Goal: Task Accomplishment & Management: Complete application form

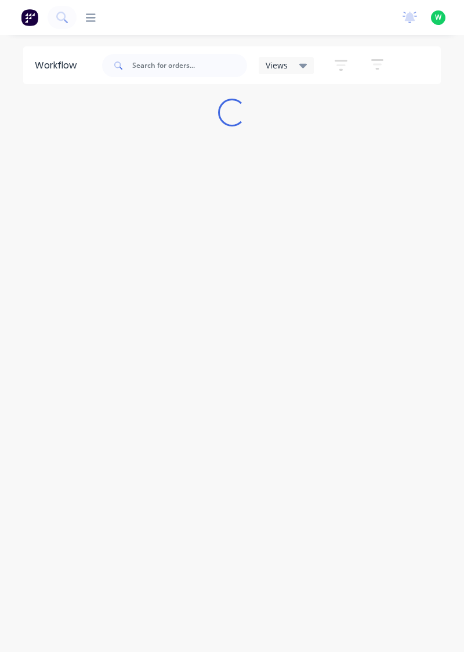
click at [93, 18] on icon at bounding box center [91, 17] width 10 height 8
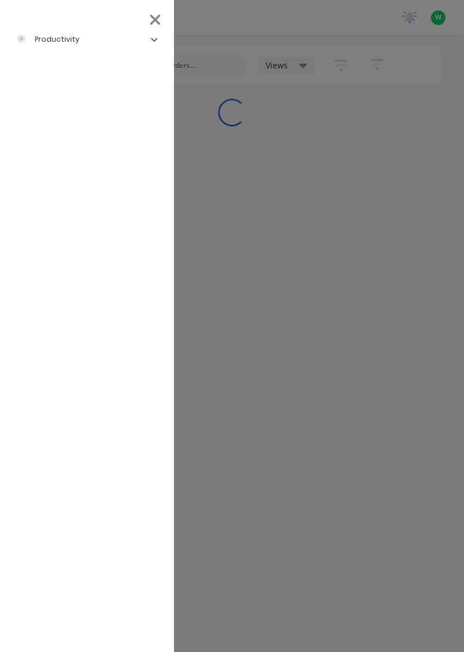
click at [84, 37] on li "productivity" at bounding box center [87, 39] width 156 height 29
click at [79, 157] on div "Timesheets" at bounding box center [57, 155] width 62 height 10
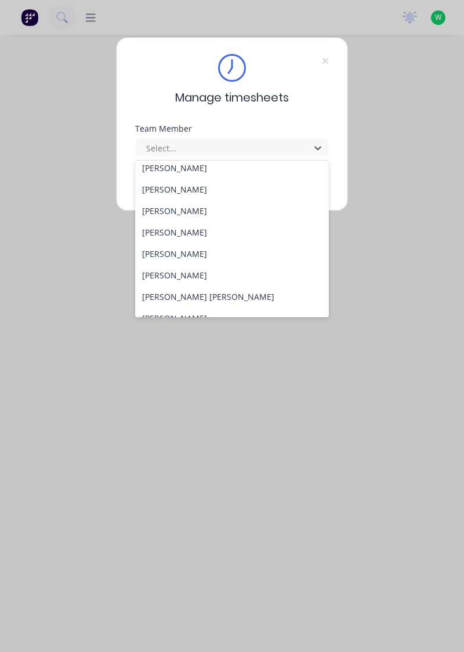
scroll to position [71, 0]
click at [188, 251] on div "[PERSON_NAME]" at bounding box center [232, 253] width 194 height 21
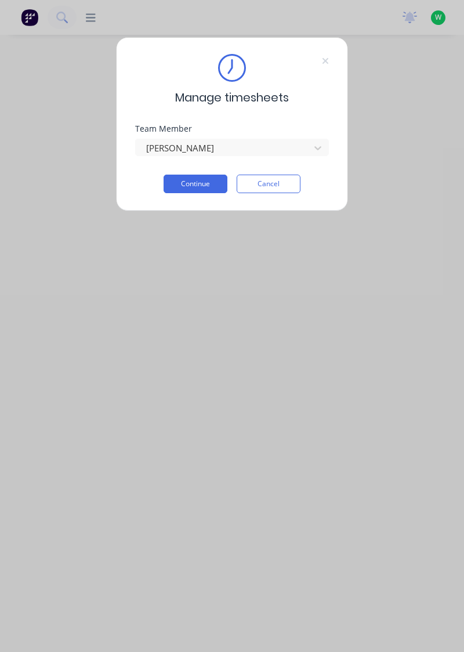
click at [192, 180] on button "Continue" at bounding box center [196, 184] width 64 height 19
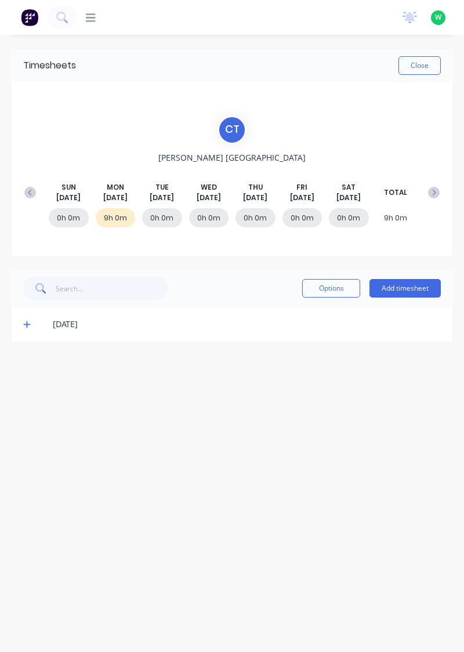
click at [411, 286] on button "Add timesheet" at bounding box center [405, 288] width 71 height 19
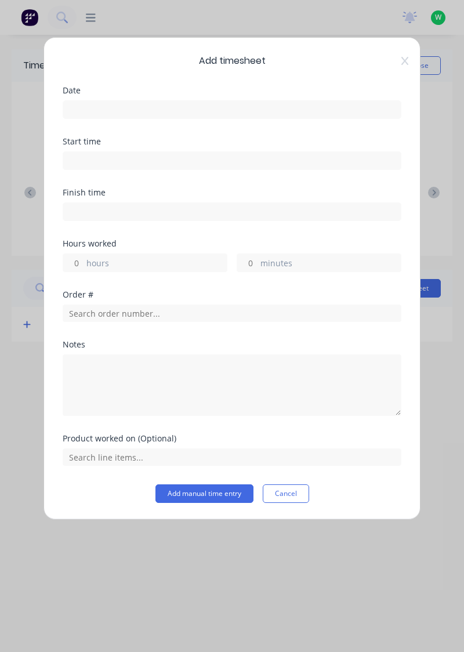
click at [131, 105] on input at bounding box center [232, 109] width 338 height 17
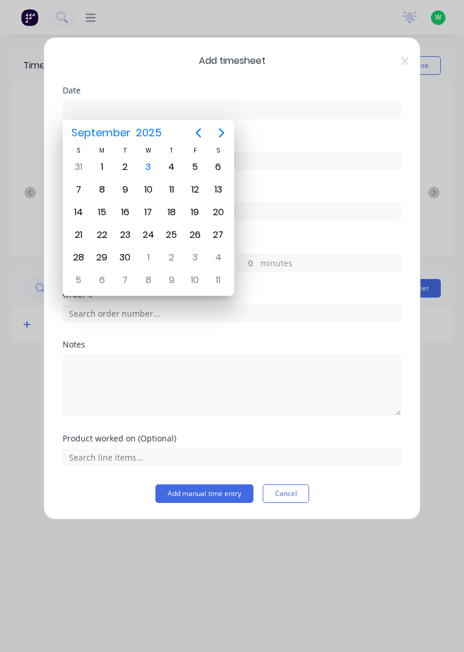
click at [151, 164] on div "3" at bounding box center [148, 166] width 17 height 17
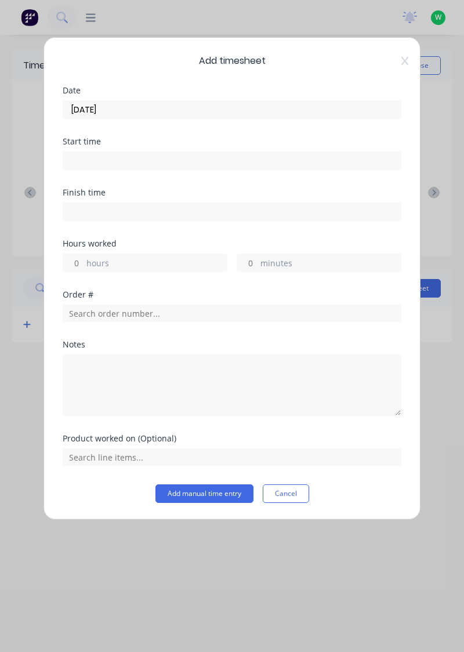
click at [144, 111] on input "[DATE]" at bounding box center [232, 109] width 338 height 17
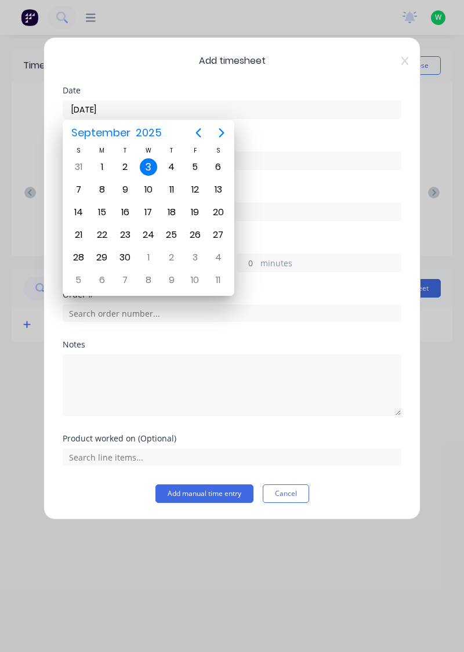
click at [128, 167] on div "2" at bounding box center [125, 166] width 17 height 17
type input "[DATE]"
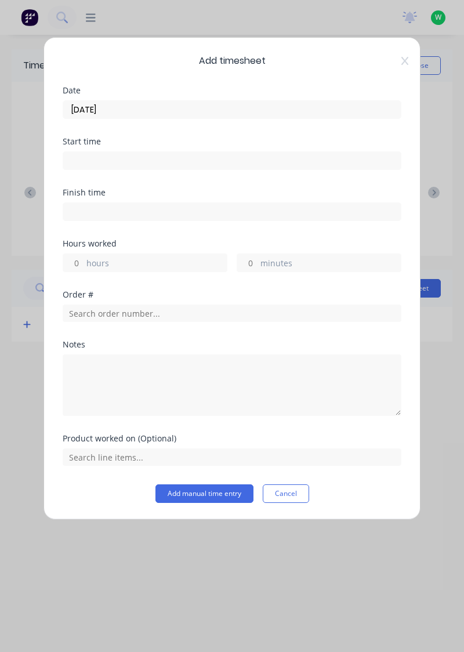
click at [78, 262] on input "hours" at bounding box center [73, 262] width 20 height 17
type input "1"
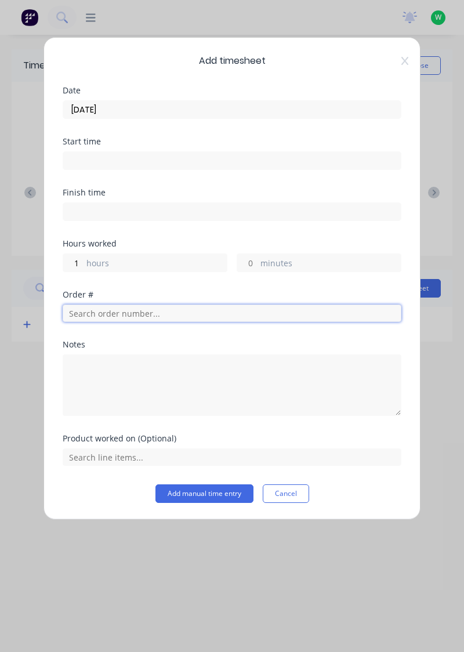
click at [121, 308] on input "text" at bounding box center [232, 313] width 339 height 17
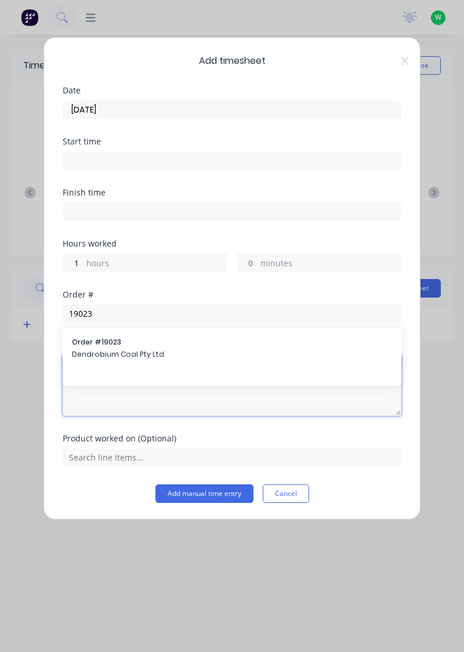
click at [119, 355] on textarea at bounding box center [232, 386] width 339 height 62
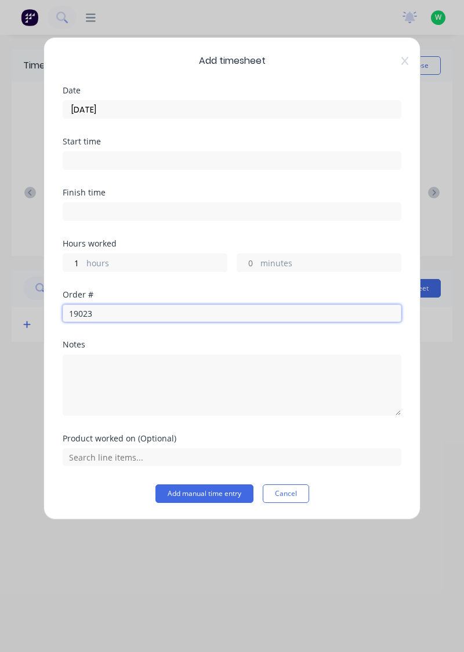
click at [116, 316] on input "19023" at bounding box center [232, 313] width 339 height 17
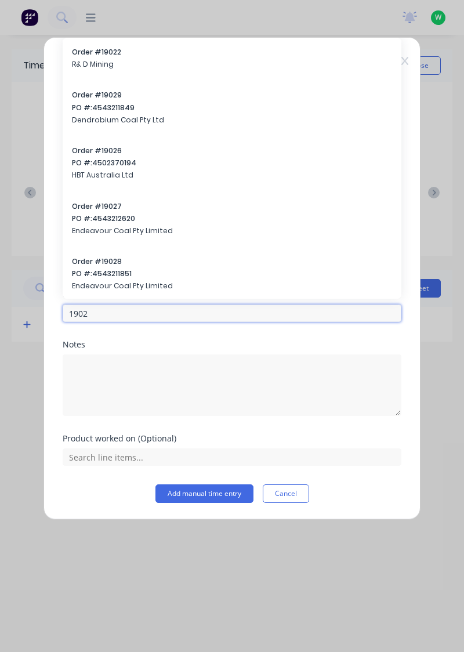
type input "19023"
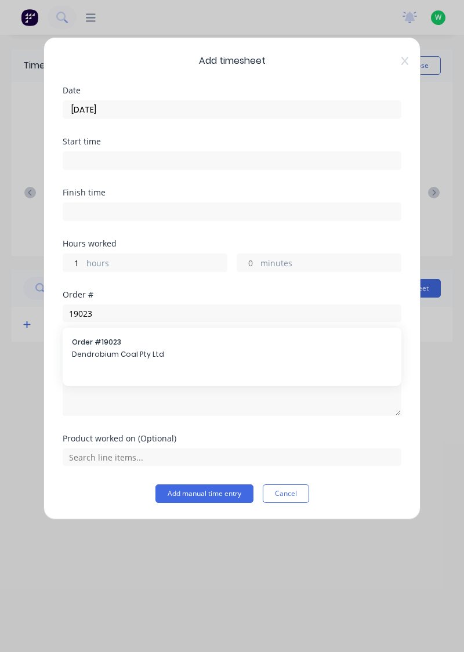
click at [110, 344] on span "Order # 19023" at bounding box center [232, 342] width 320 height 10
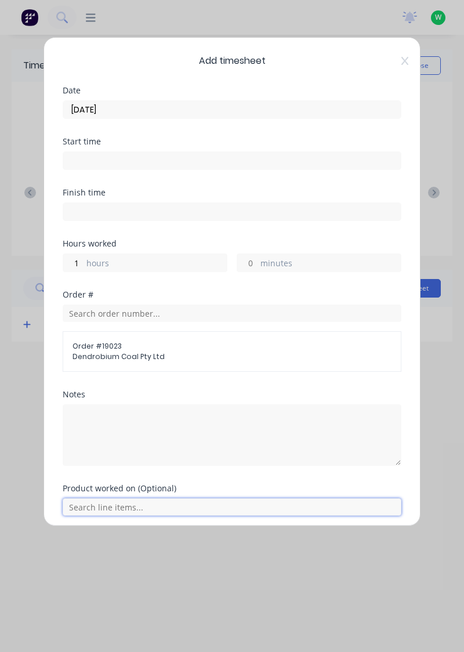
click at [113, 505] on input "text" at bounding box center [232, 507] width 339 height 17
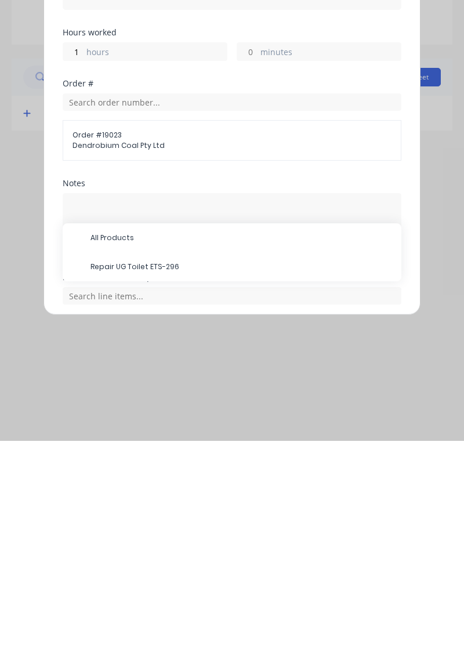
click at [146, 478] on span "Repair UG Toilet ETS-296" at bounding box center [242, 478] width 302 height 10
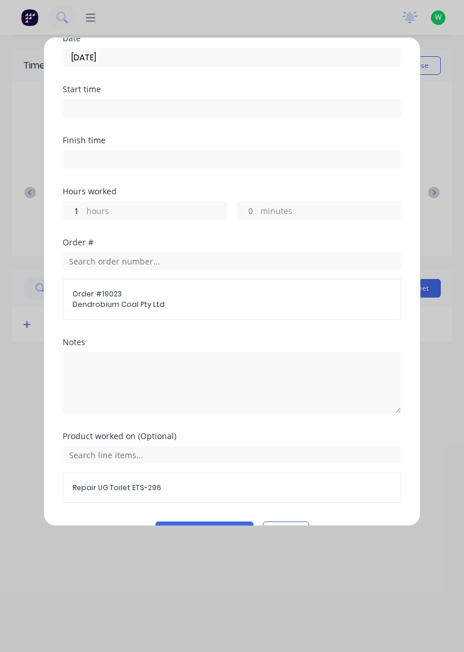
scroll to position [80, 0]
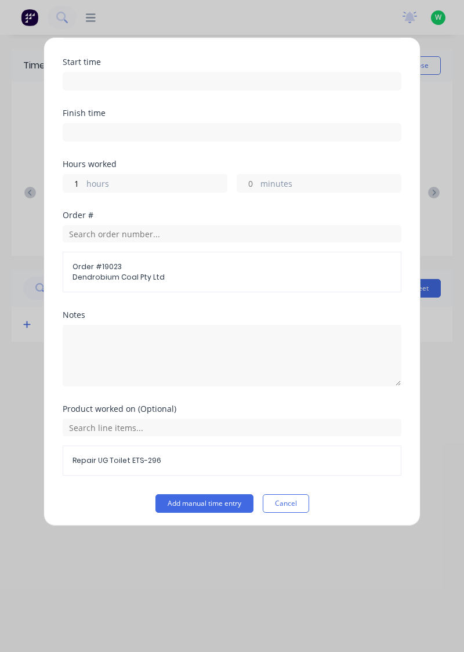
click at [216, 499] on button "Add manual time entry" at bounding box center [205, 503] width 98 height 19
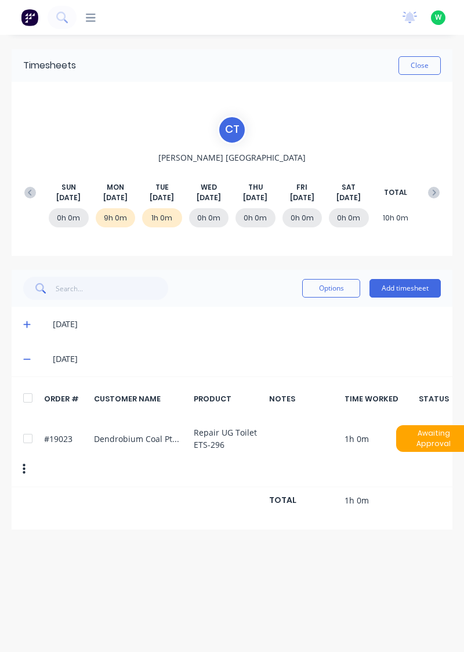
click at [417, 291] on button "Add timesheet" at bounding box center [405, 288] width 71 height 19
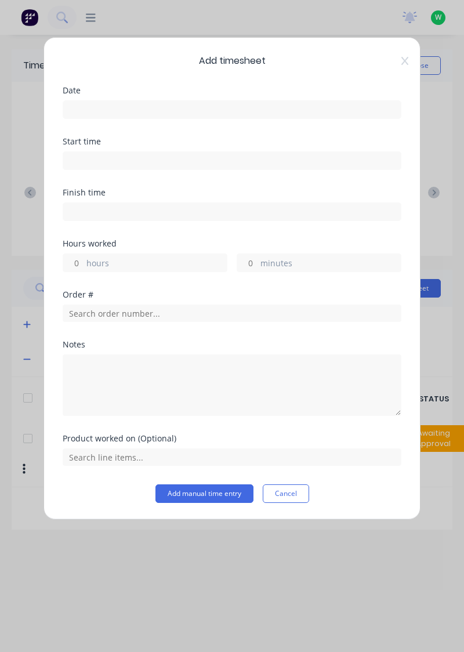
click at [181, 112] on input at bounding box center [232, 109] width 338 height 17
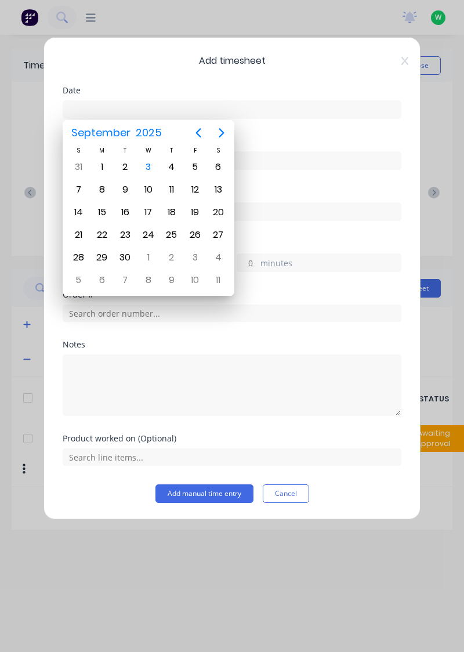
click at [130, 168] on div "2" at bounding box center [125, 166] width 17 height 17
type input "[DATE]"
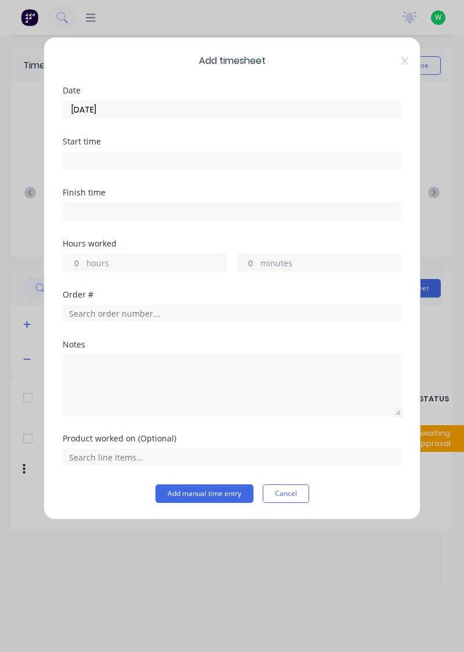
click at [73, 262] on input "hours" at bounding box center [73, 262] width 20 height 17
type input "2"
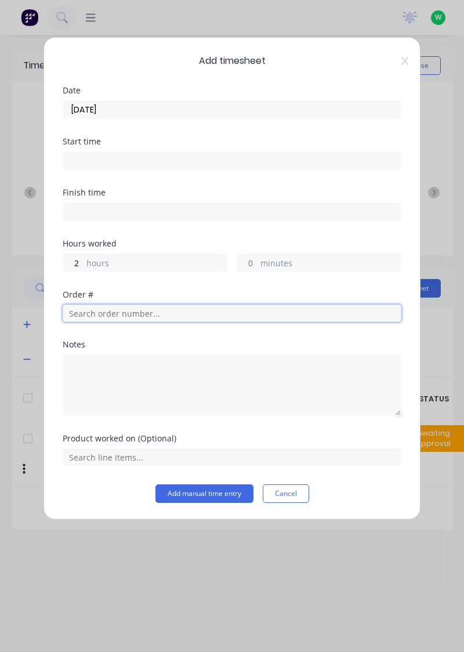
click at [154, 310] on input "text" at bounding box center [232, 313] width 339 height 17
type input "17483"
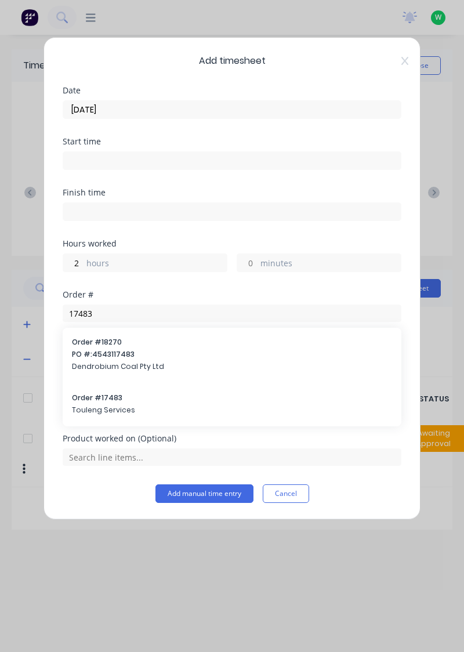
click at [114, 405] on span "Touleng Services" at bounding box center [232, 410] width 320 height 10
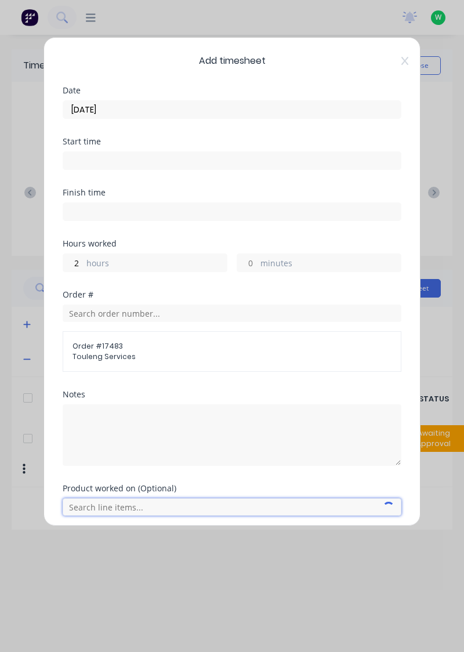
click at [171, 505] on input "text" at bounding box center [232, 507] width 339 height 17
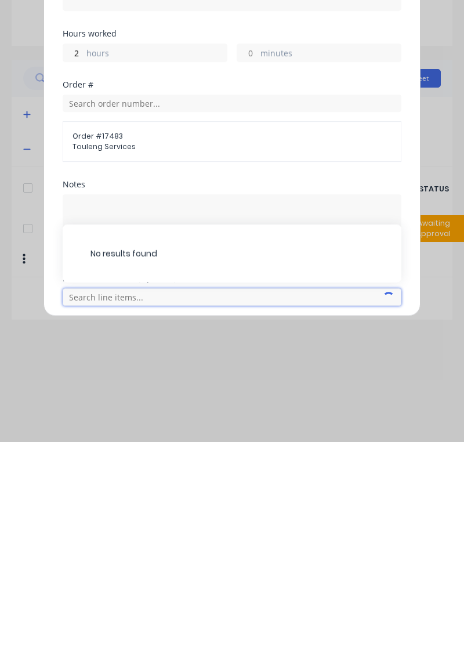
scroll to position [49, 0]
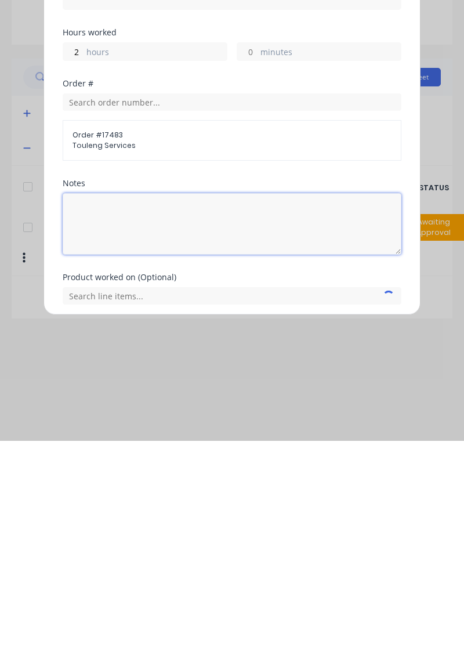
click at [268, 414] on textarea at bounding box center [232, 435] width 339 height 62
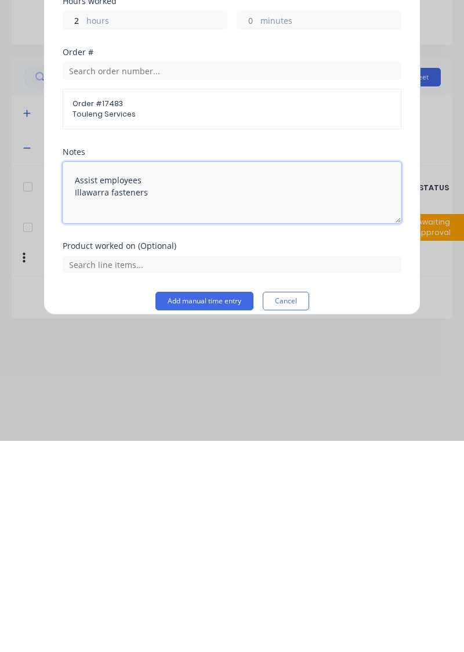
scroll to position [41, 0]
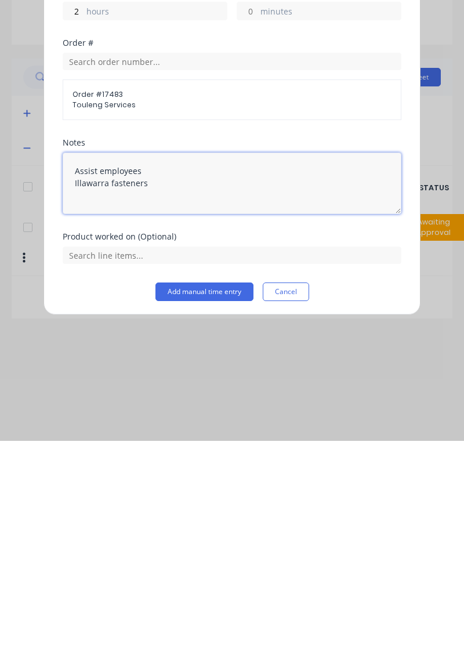
type textarea "Assist employees Illawarra fasteners"
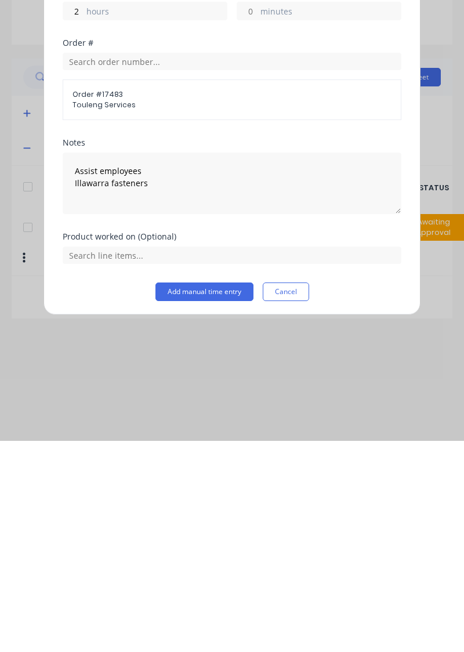
click at [216, 502] on button "Add manual time entry" at bounding box center [205, 503] width 98 height 19
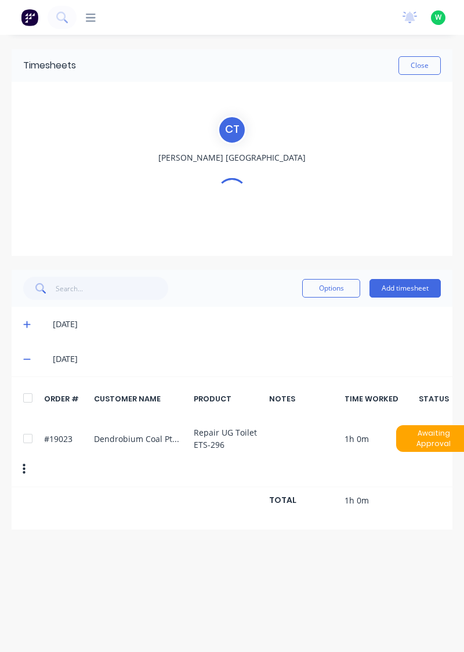
scroll to position [0, 0]
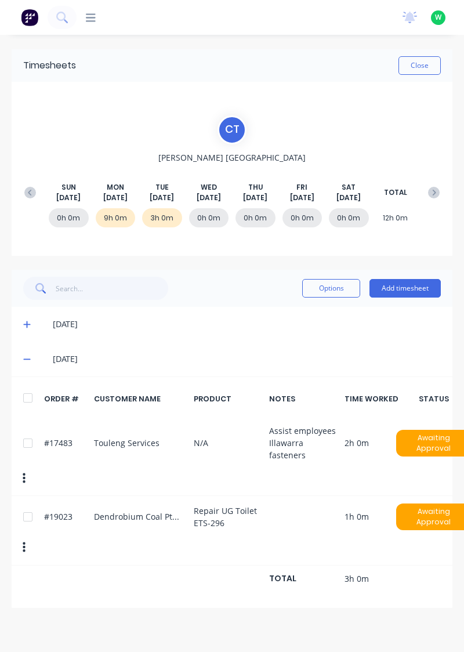
click at [406, 286] on button "Add timesheet" at bounding box center [405, 288] width 71 height 19
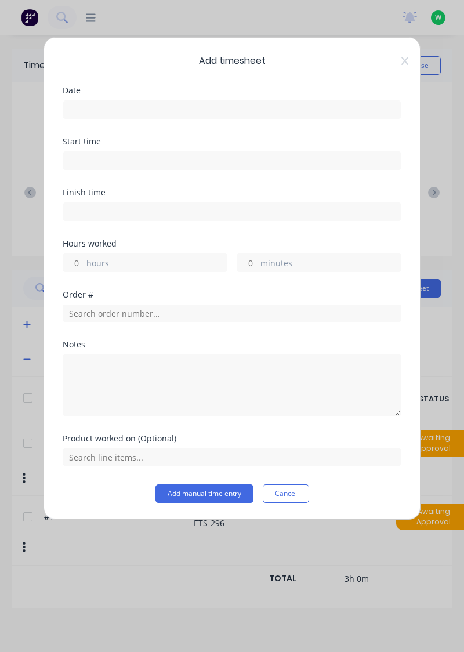
click at [168, 111] on input at bounding box center [232, 109] width 338 height 17
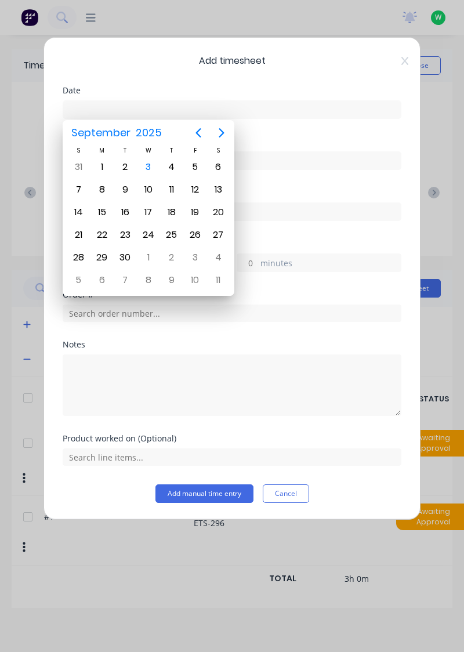
click at [125, 167] on div "2" at bounding box center [125, 166] width 17 height 17
type input "[DATE]"
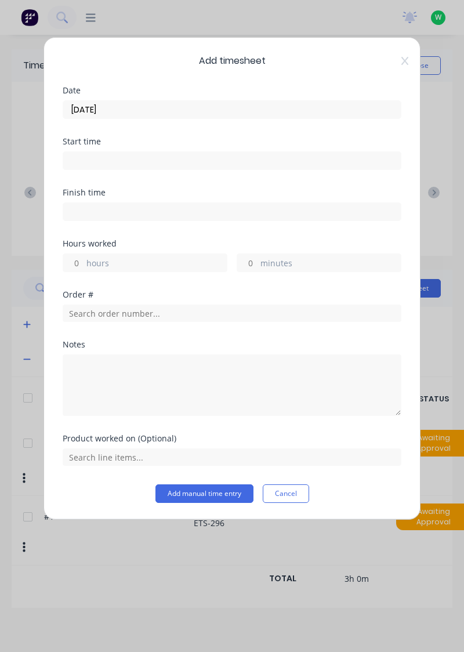
click at [77, 261] on input "hours" at bounding box center [73, 262] width 20 height 17
type input "1"
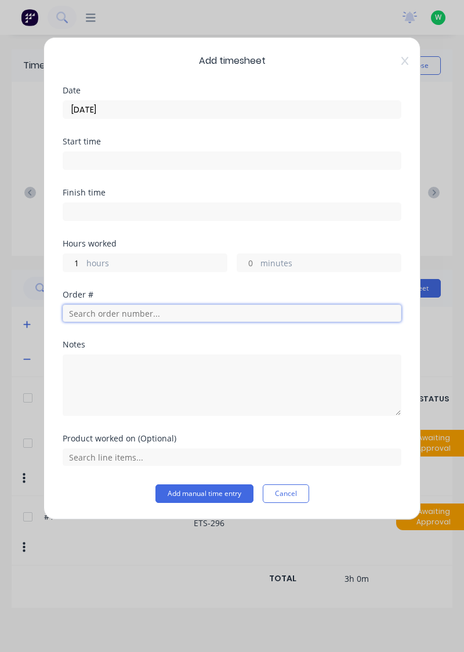
click at [106, 316] on input "text" at bounding box center [232, 313] width 339 height 17
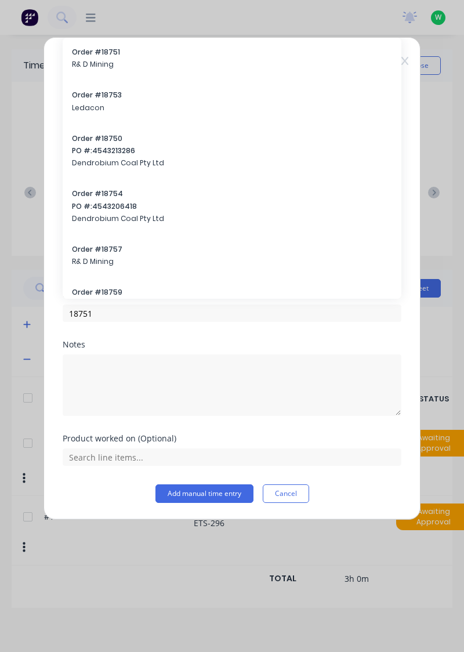
click at [104, 346] on div "Notes" at bounding box center [232, 345] width 339 height 8
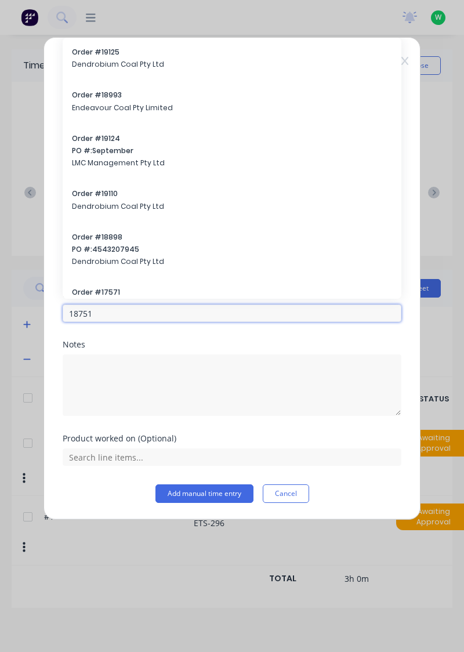
click at [108, 310] on input "18751" at bounding box center [232, 313] width 339 height 17
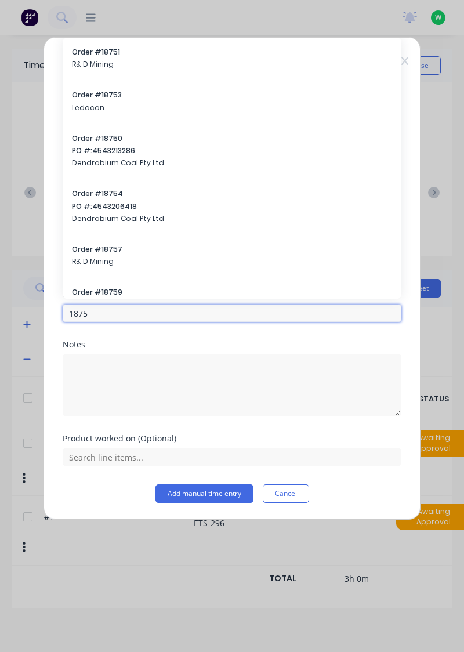
type input "18751"
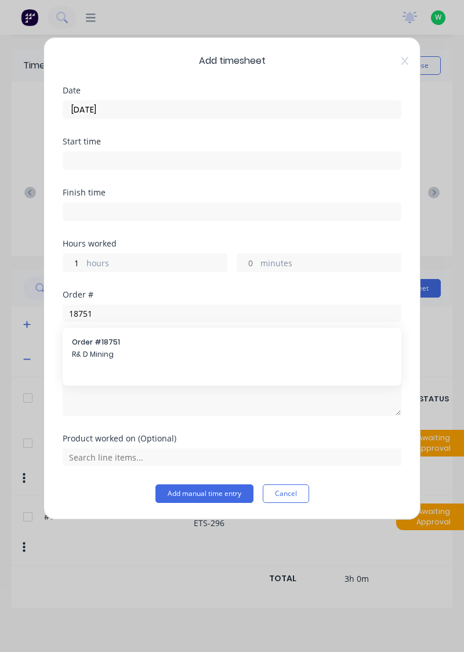
click at [106, 344] on span "Order # 18751" at bounding box center [232, 342] width 320 height 10
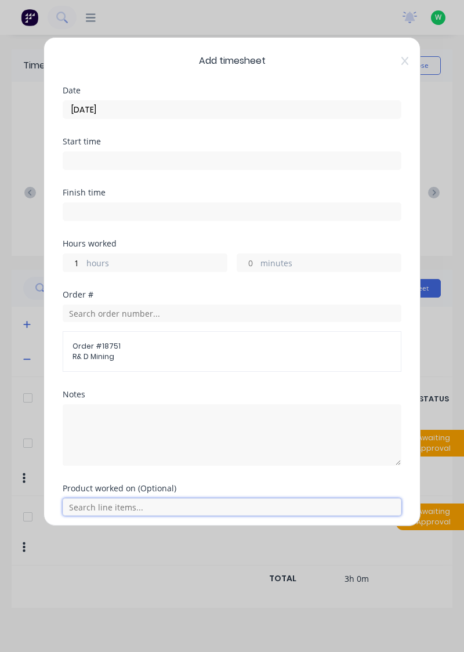
click at [118, 507] on input "text" at bounding box center [232, 507] width 339 height 17
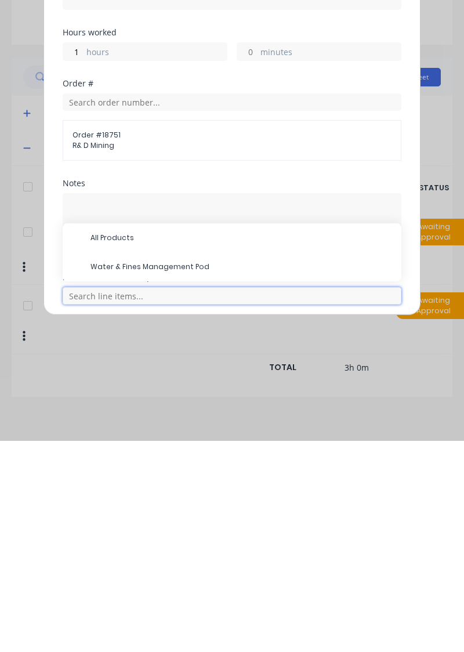
scroll to position [49, 0]
click at [176, 474] on span "Water & Fines Management Pod" at bounding box center [242, 478] width 302 height 10
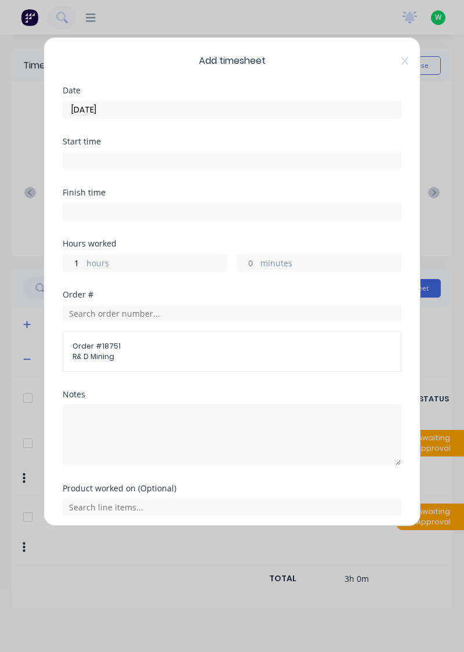
scroll to position [80, 0]
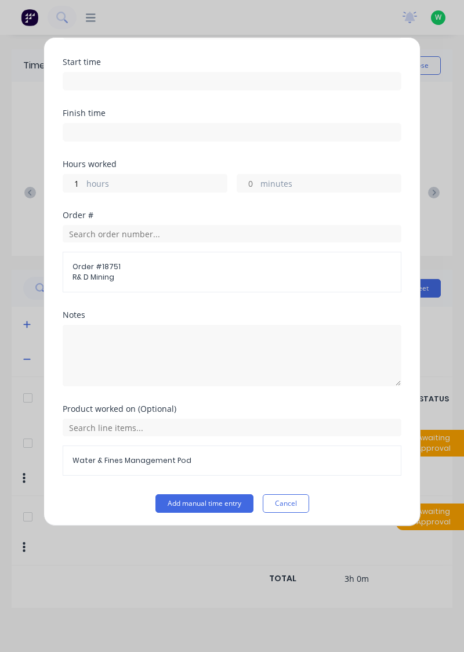
click at [215, 500] on button "Add manual time entry" at bounding box center [205, 503] width 98 height 19
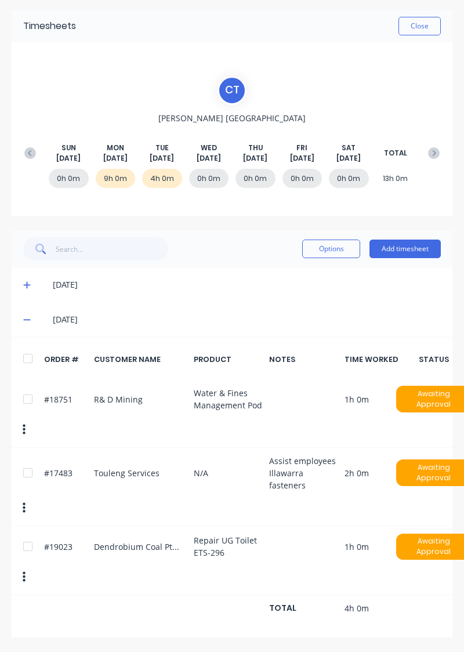
scroll to position [0, 0]
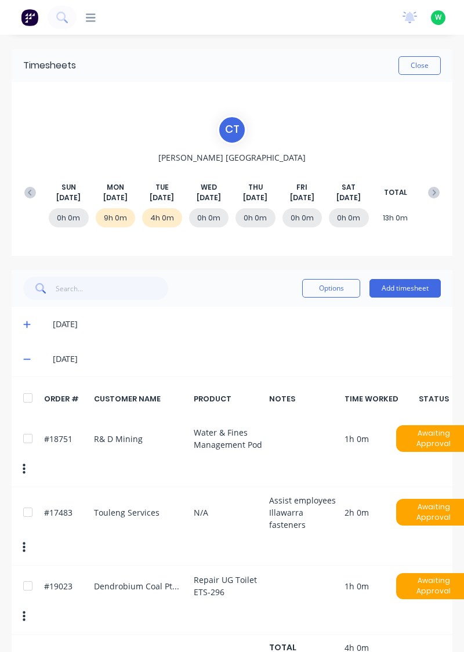
click at [416, 288] on button "Add timesheet" at bounding box center [405, 288] width 71 height 19
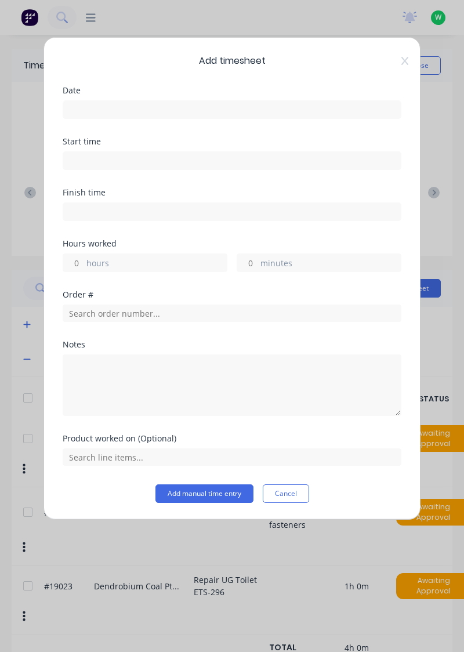
click at [217, 109] on input at bounding box center [232, 109] width 338 height 17
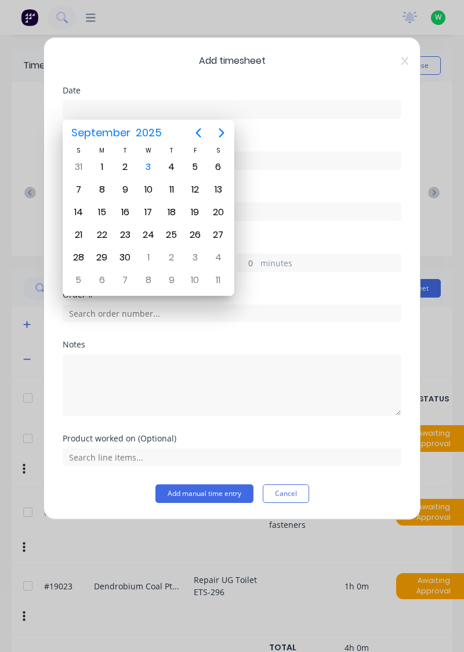
click at [129, 165] on div "2" at bounding box center [125, 166] width 17 height 17
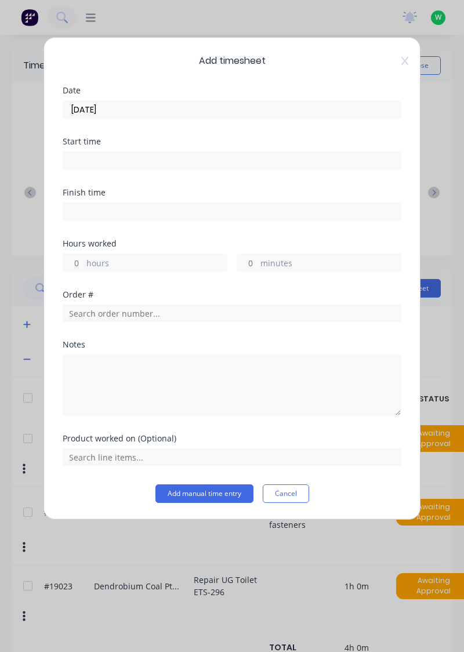
type input "[DATE]"
click at [80, 261] on input "hours" at bounding box center [73, 262] width 20 height 17
type input "1"
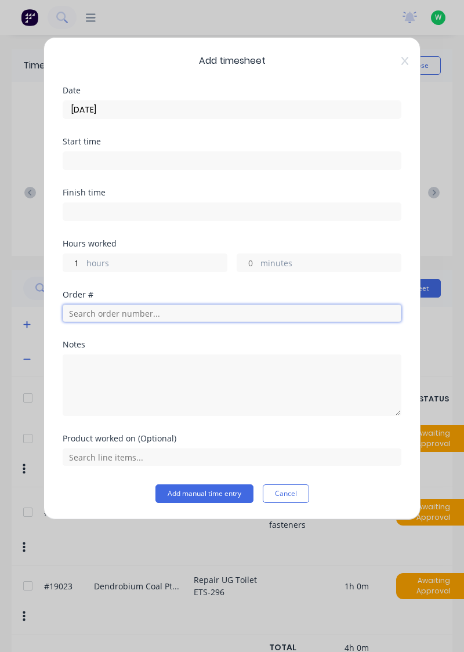
click at [132, 311] on input "text" at bounding box center [232, 313] width 339 height 17
type input "17943"
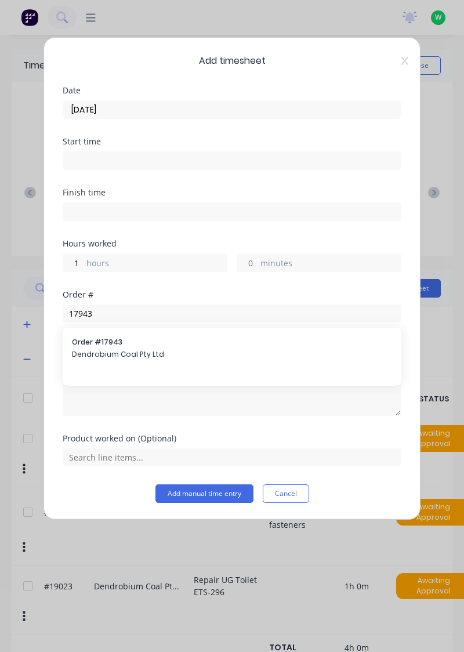
click at [107, 346] on div "Order # 17943 Dendrobium Coal Pty Ltd" at bounding box center [232, 349] width 320 height 24
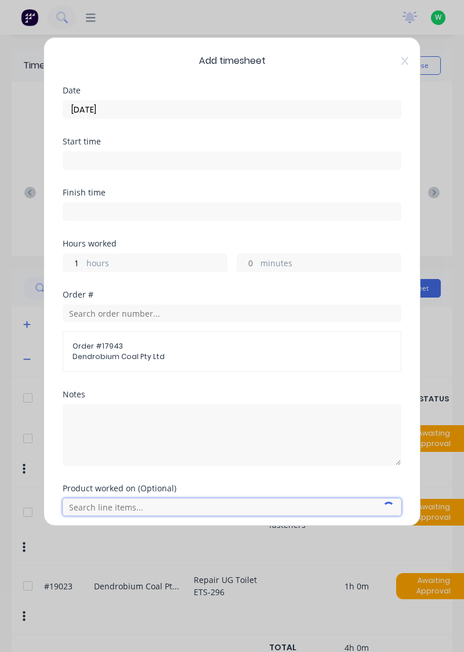
click at [153, 505] on input "text" at bounding box center [232, 507] width 339 height 17
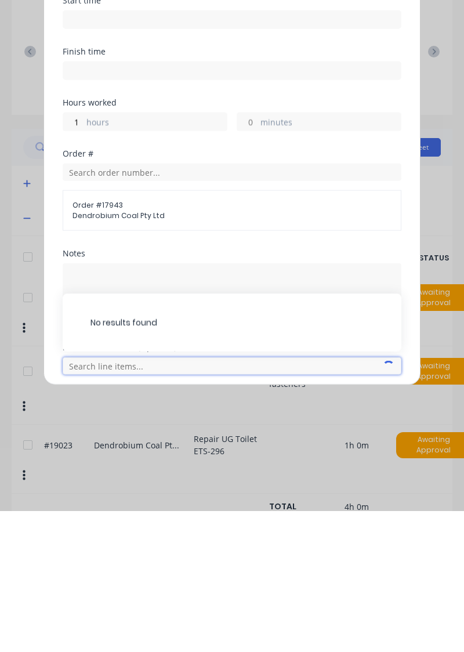
scroll to position [49, 0]
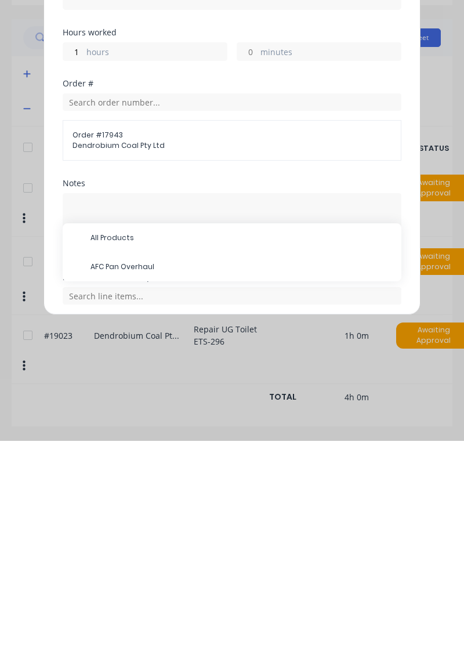
click at [140, 473] on span "AFC Pan Overhaul" at bounding box center [242, 478] width 302 height 10
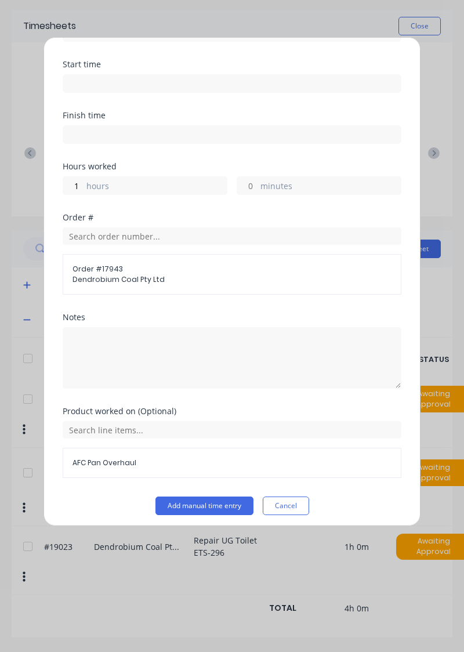
scroll to position [80, 0]
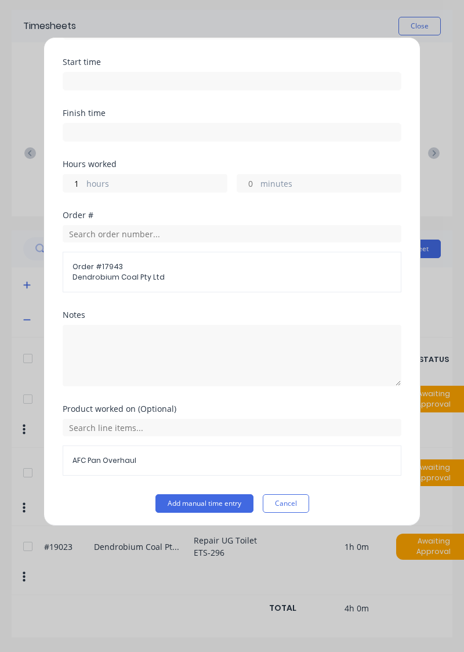
click at [210, 496] on button "Add manual time entry" at bounding box center [205, 503] width 98 height 19
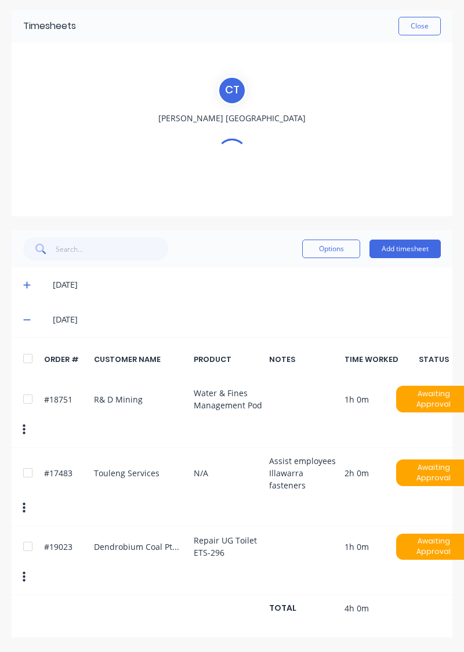
scroll to position [0, 0]
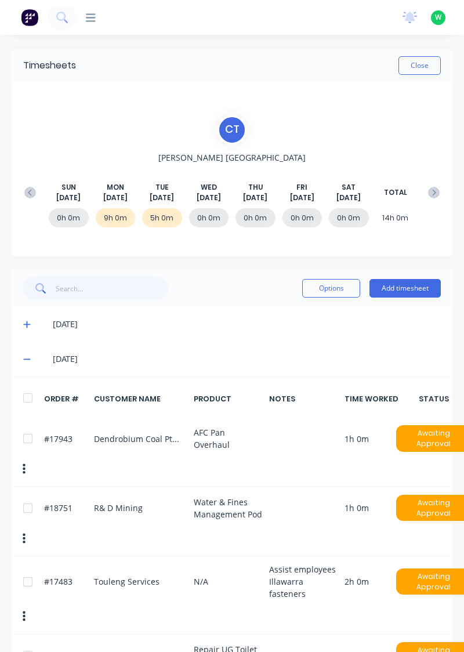
click at [411, 289] on button "Add timesheet" at bounding box center [405, 288] width 71 height 19
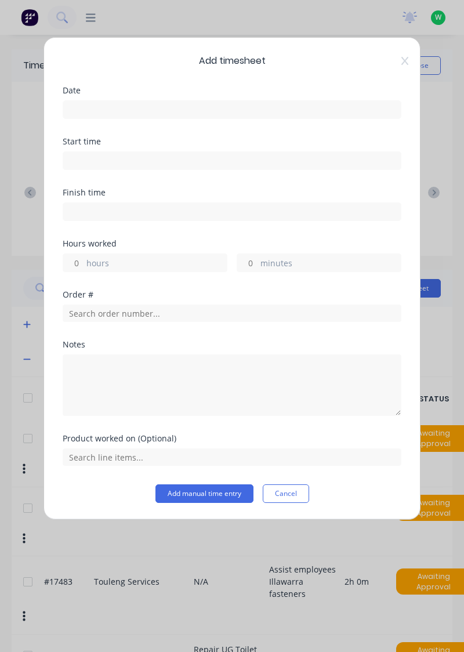
click at [113, 105] on input at bounding box center [232, 109] width 338 height 17
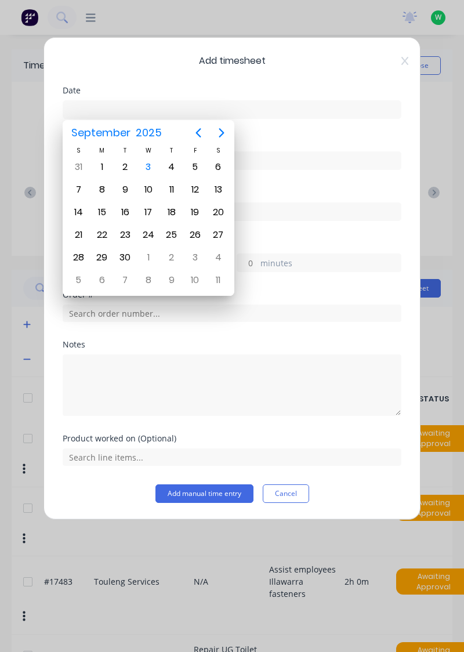
click at [127, 168] on div "2" at bounding box center [125, 166] width 17 height 17
type input "[DATE]"
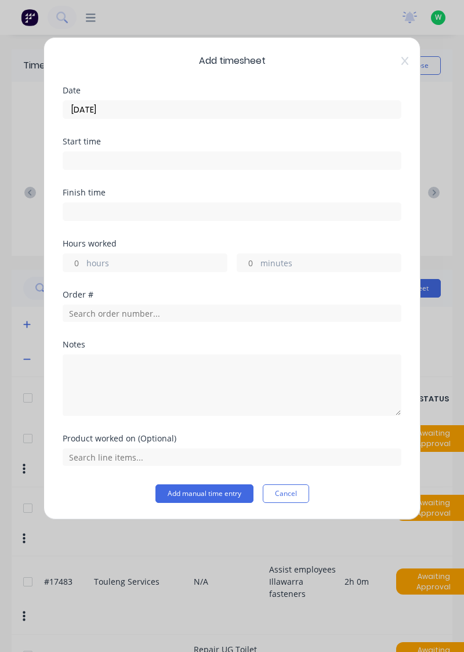
click at [247, 265] on input "minutes" at bounding box center [247, 262] width 20 height 17
type input "30"
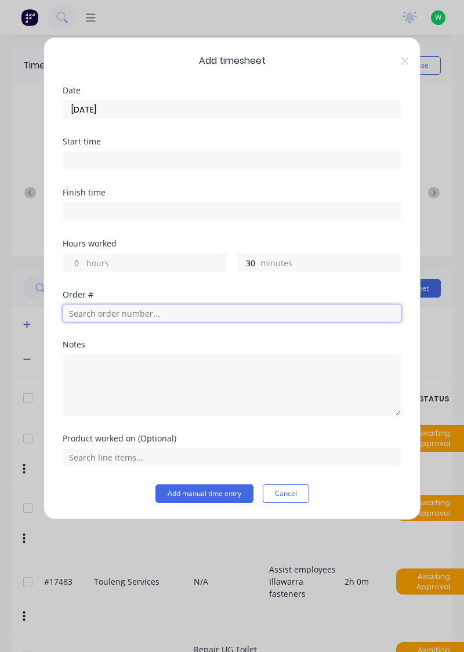
click at [103, 312] on input "text" at bounding box center [232, 313] width 339 height 17
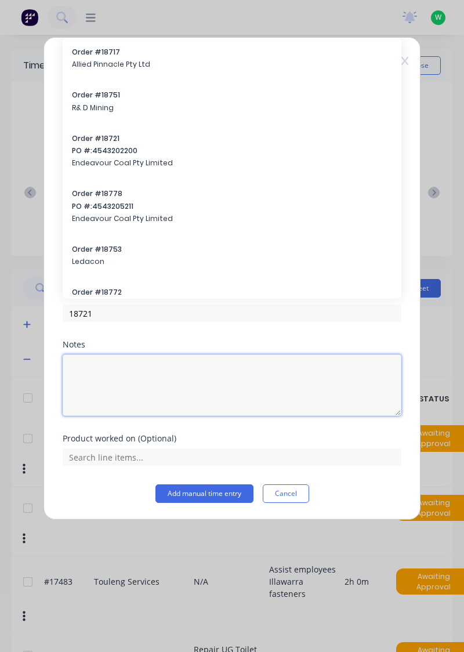
click at [114, 355] on textarea at bounding box center [232, 386] width 339 height 62
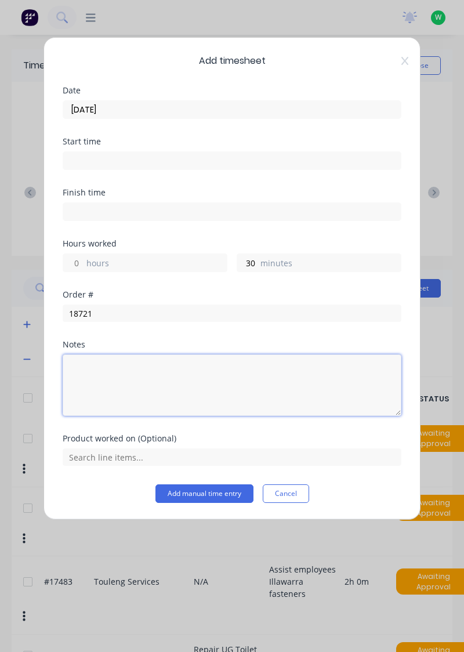
click at [104, 357] on textarea at bounding box center [232, 386] width 339 height 62
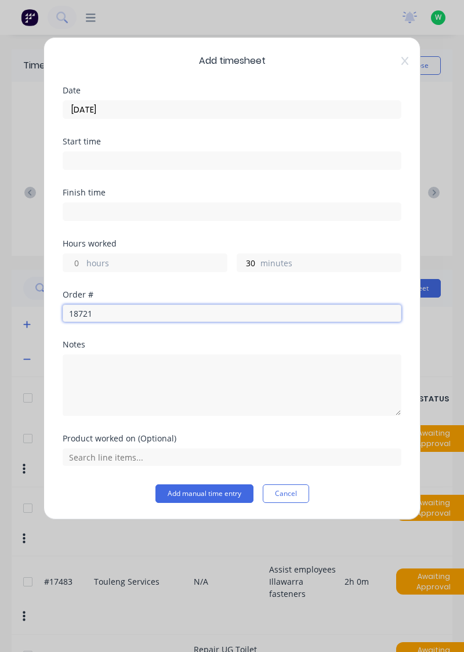
click at [113, 315] on input "18721" at bounding box center [232, 313] width 339 height 17
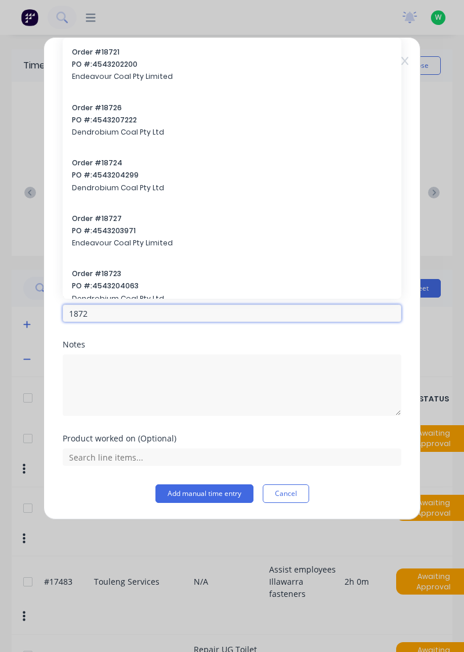
type input "18721"
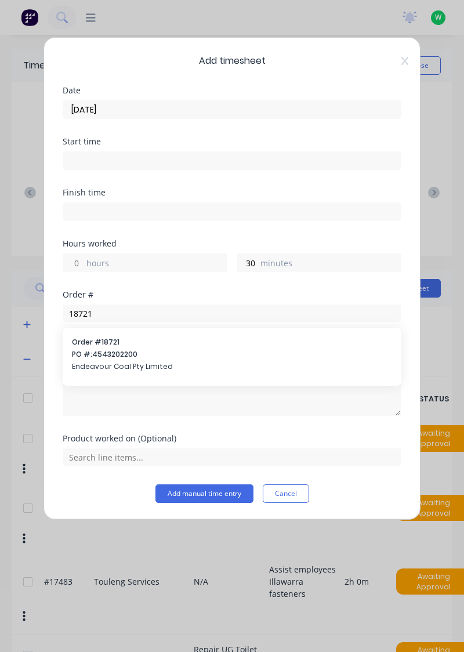
click at [113, 353] on span "PO #: 4543202200" at bounding box center [232, 354] width 320 height 10
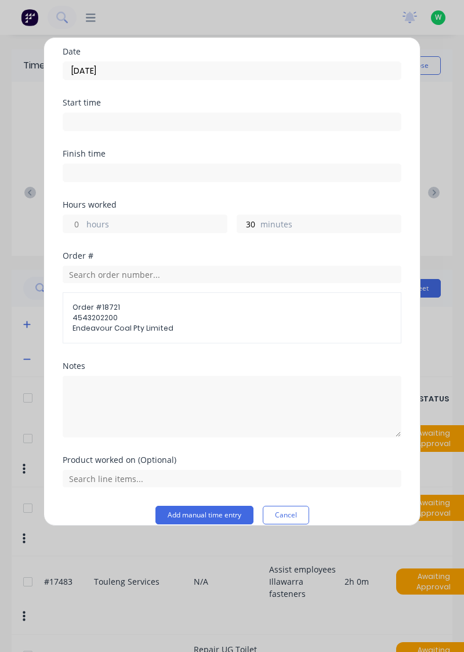
scroll to position [51, 0]
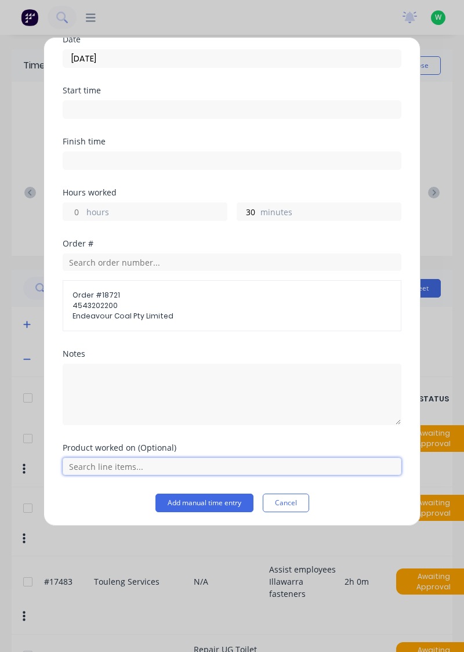
click at [119, 465] on input "text" at bounding box center [232, 466] width 339 height 17
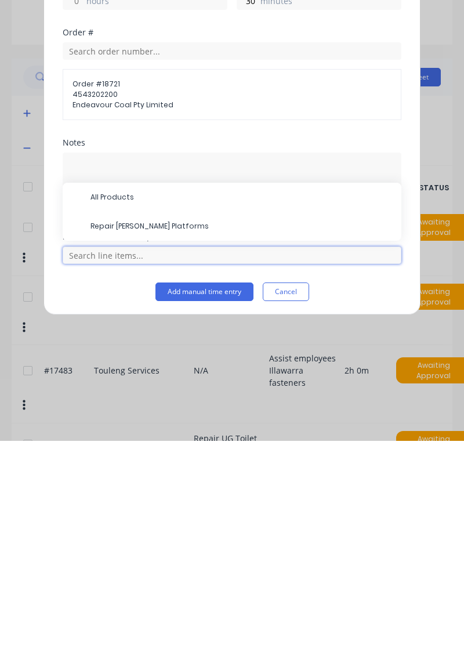
scroll to position [32, 0]
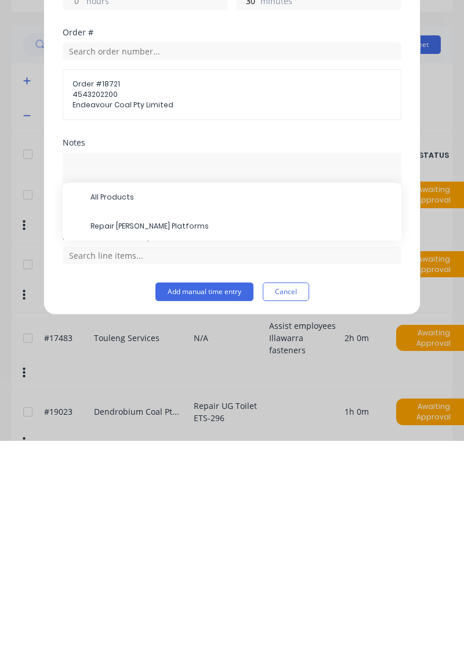
click at [167, 432] on span "Repair [PERSON_NAME] Platforms" at bounding box center [242, 437] width 302 height 10
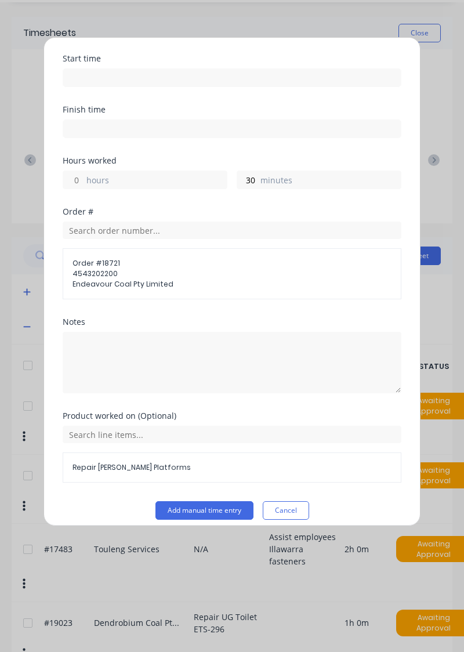
scroll to position [90, 0]
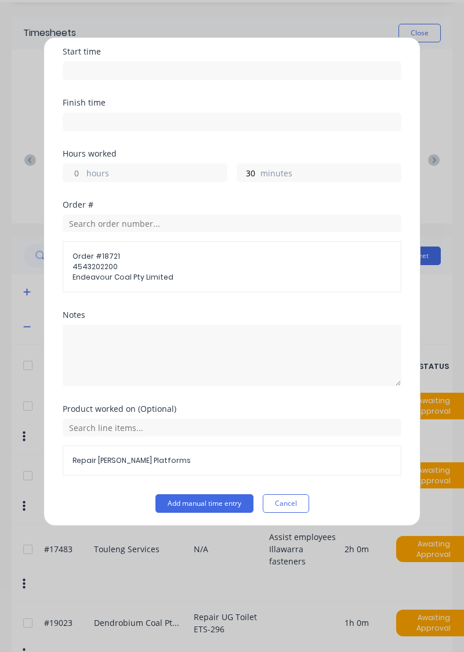
click at [219, 503] on button "Add manual time entry" at bounding box center [205, 503] width 98 height 19
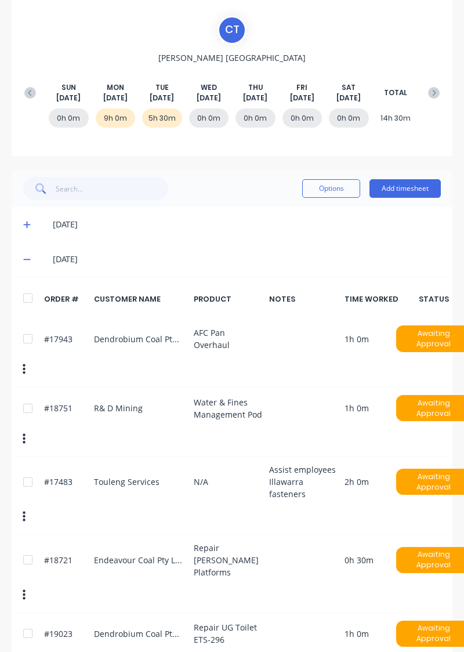
scroll to position [105, 0]
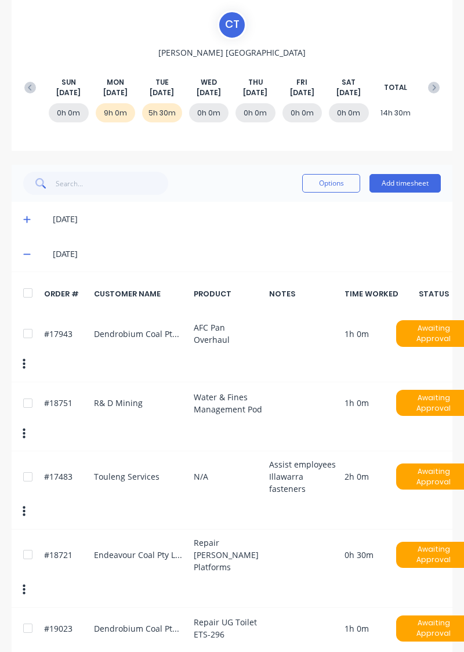
click at [413, 184] on button "Add timesheet" at bounding box center [405, 183] width 71 height 19
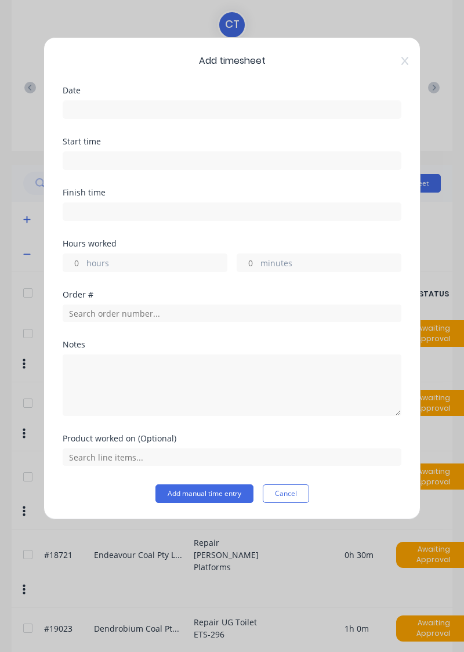
click at [140, 106] on input at bounding box center [232, 109] width 338 height 17
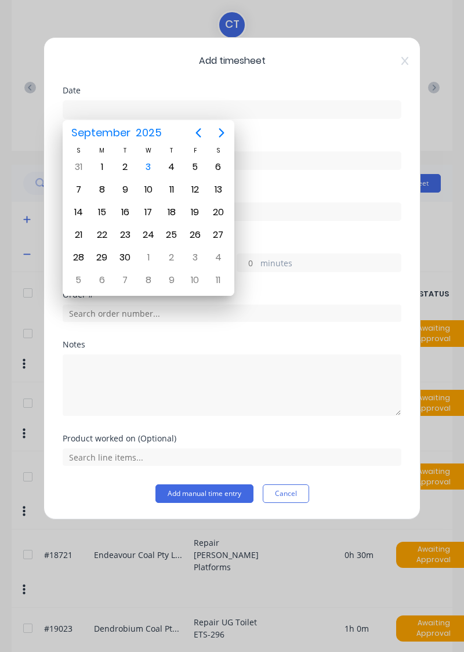
click at [104, 164] on div "1" at bounding box center [101, 166] width 17 height 17
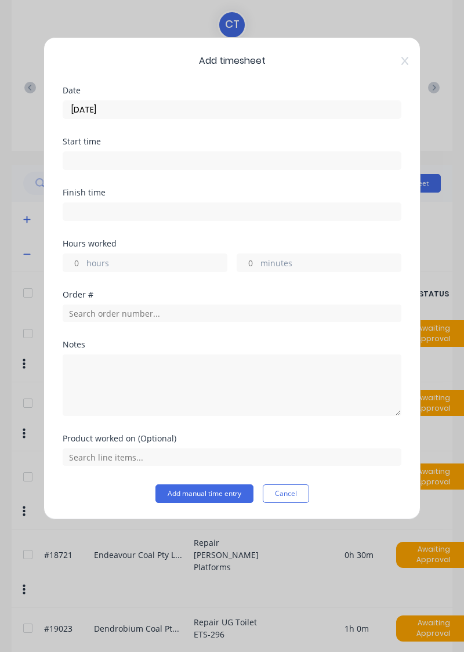
click at [143, 112] on input "[DATE]" at bounding box center [232, 109] width 338 height 17
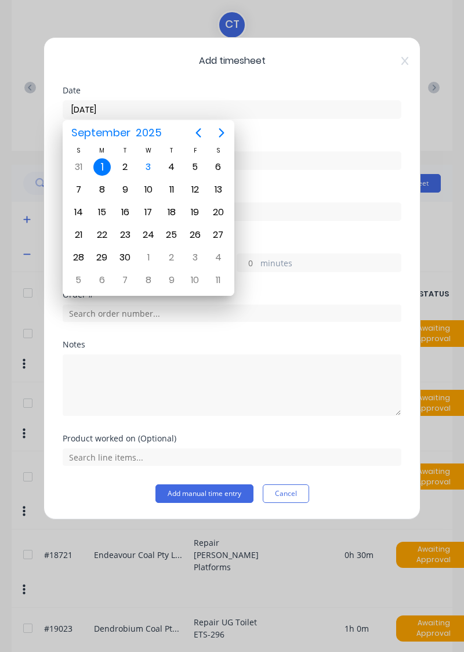
click at [128, 168] on div "2" at bounding box center [125, 166] width 17 height 17
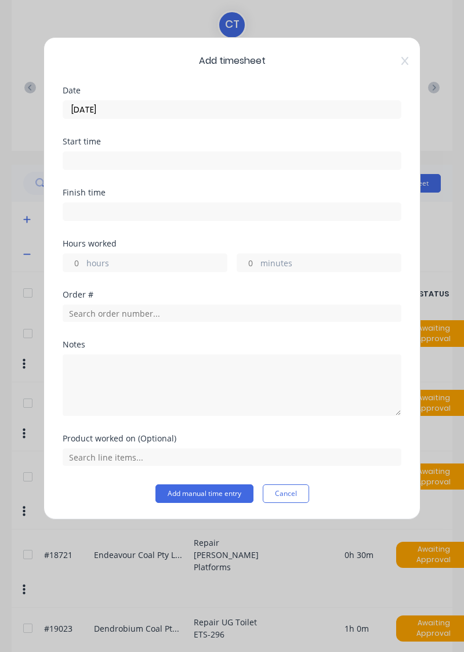
type input "[DATE]"
click at [81, 260] on input "hours" at bounding box center [73, 262] width 20 height 17
type input "5"
click at [250, 260] on input "minutes" at bounding box center [247, 262] width 20 height 17
type input "30"
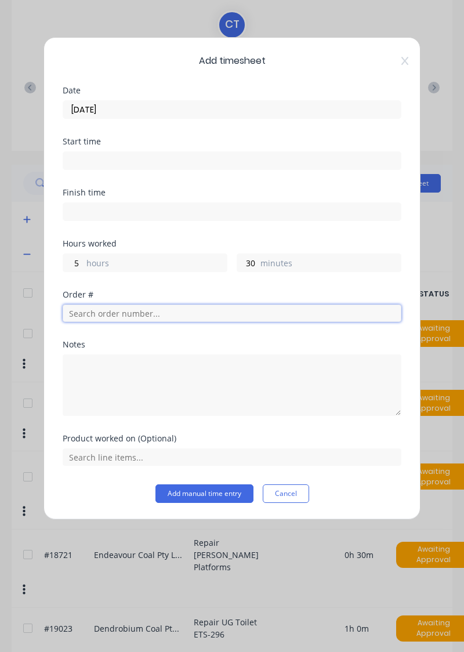
click at [124, 308] on input "text" at bounding box center [232, 313] width 339 height 17
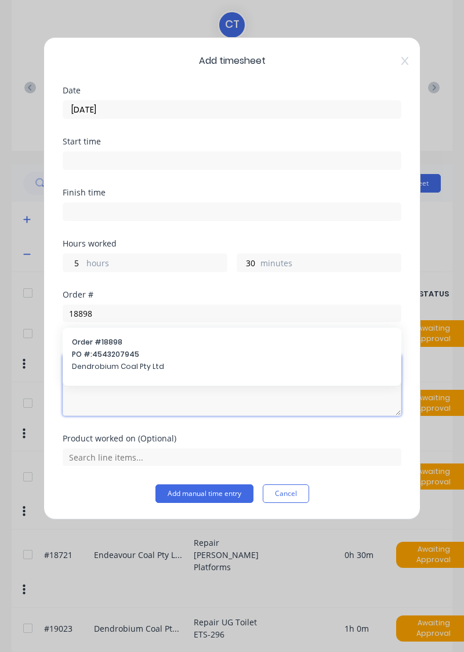
click at [101, 355] on textarea at bounding box center [232, 386] width 339 height 62
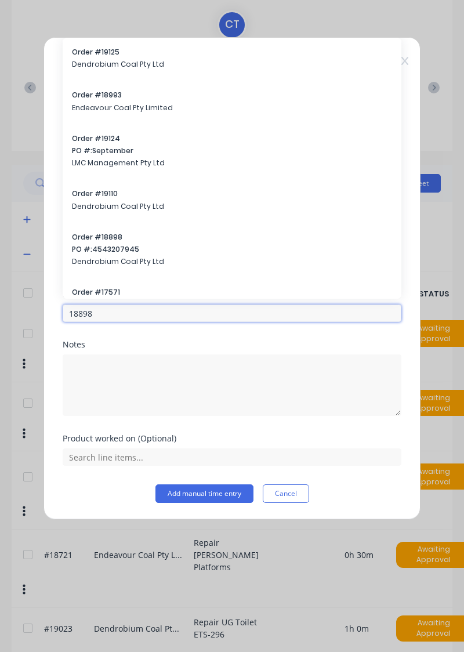
click at [108, 312] on input "18898" at bounding box center [232, 313] width 339 height 17
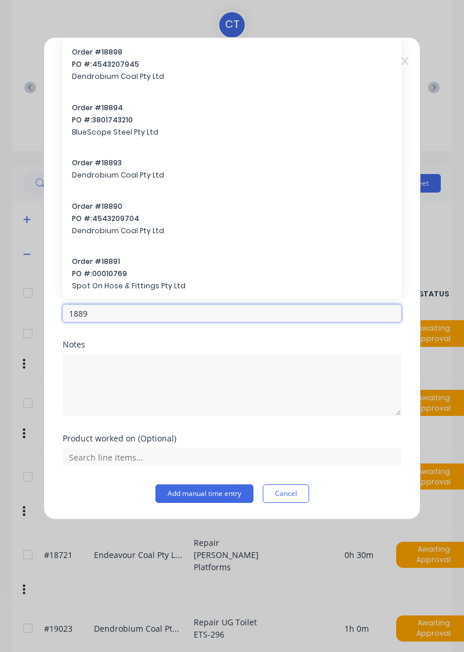
type input "18898"
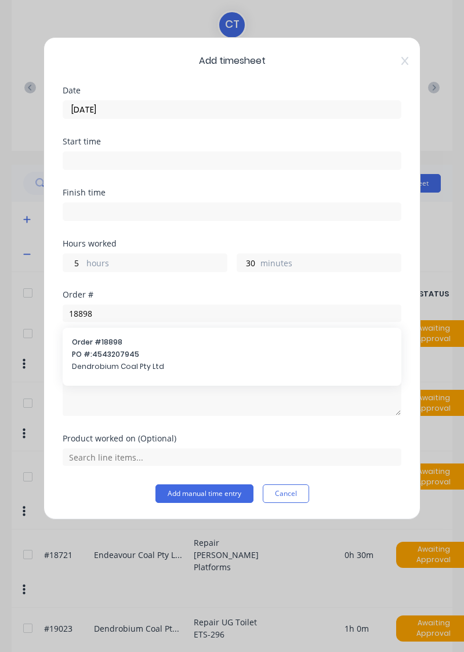
click at [115, 352] on span "PO #: 4543207945" at bounding box center [232, 354] width 320 height 10
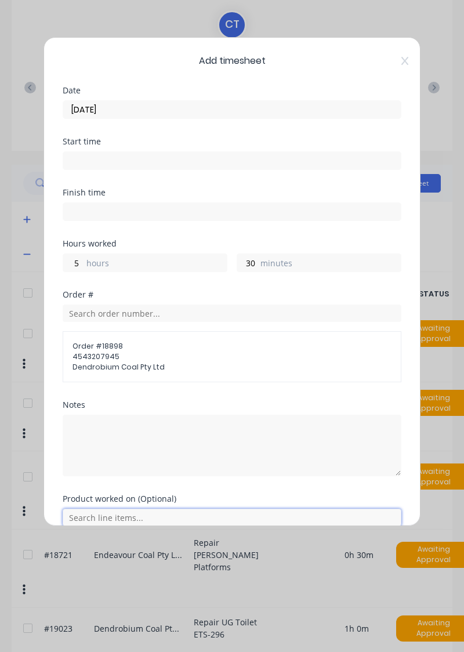
click at [104, 518] on input "text" at bounding box center [232, 517] width 339 height 17
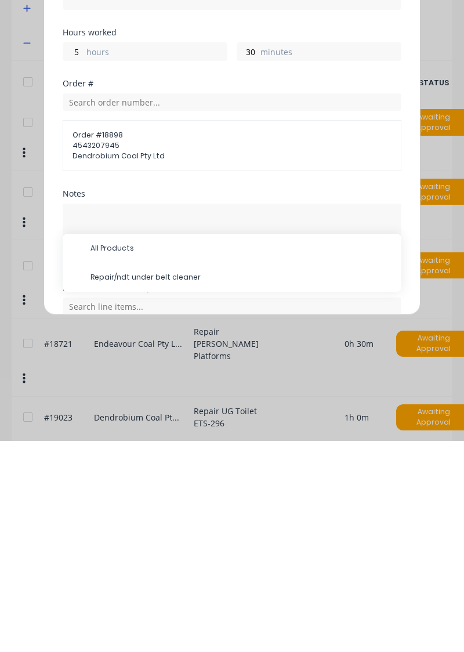
click at [171, 485] on span "Repair/ndt under belt cleaner" at bounding box center [242, 488] width 302 height 10
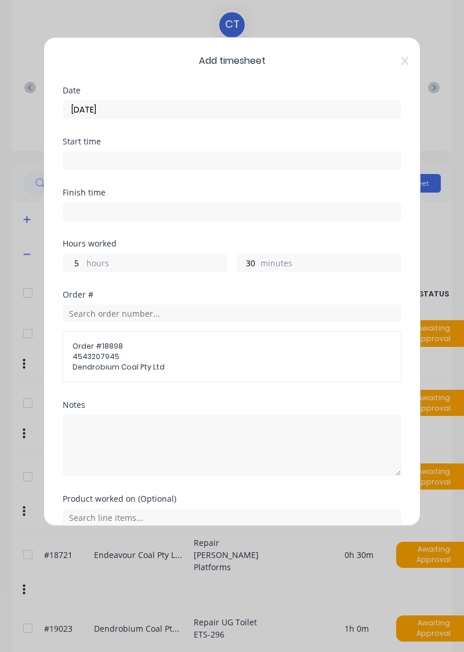
scroll to position [53, 0]
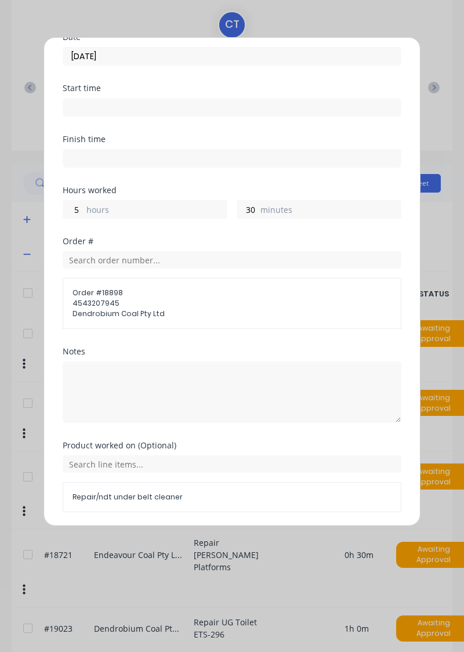
click at [226, 539] on button "Add manual time entry" at bounding box center [205, 540] width 98 height 19
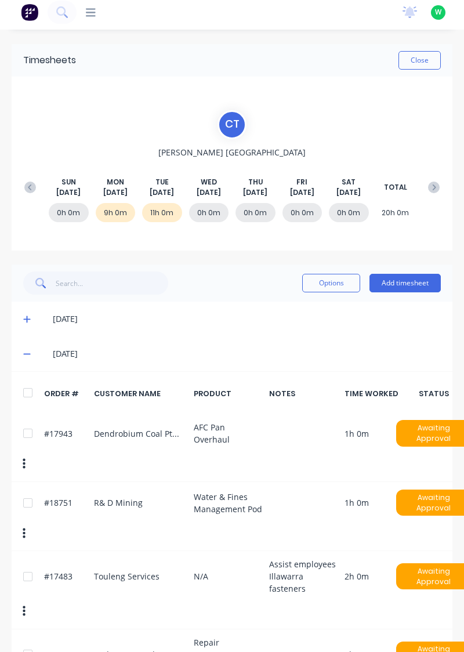
scroll to position [0, 0]
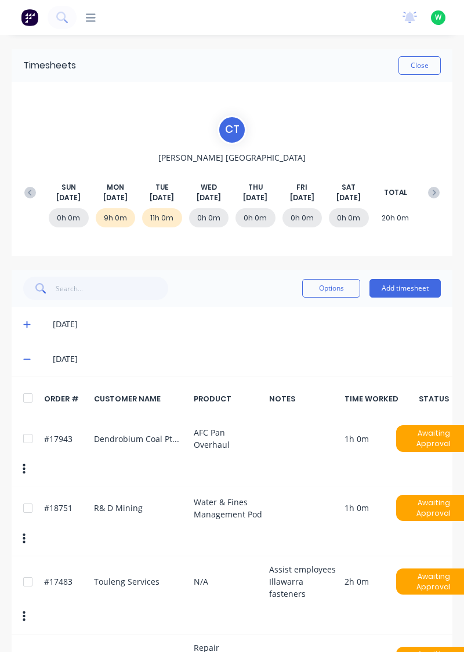
click at [424, 69] on button "Close" at bounding box center [420, 65] width 42 height 19
